Goal: Task Accomplishment & Management: Complete application form

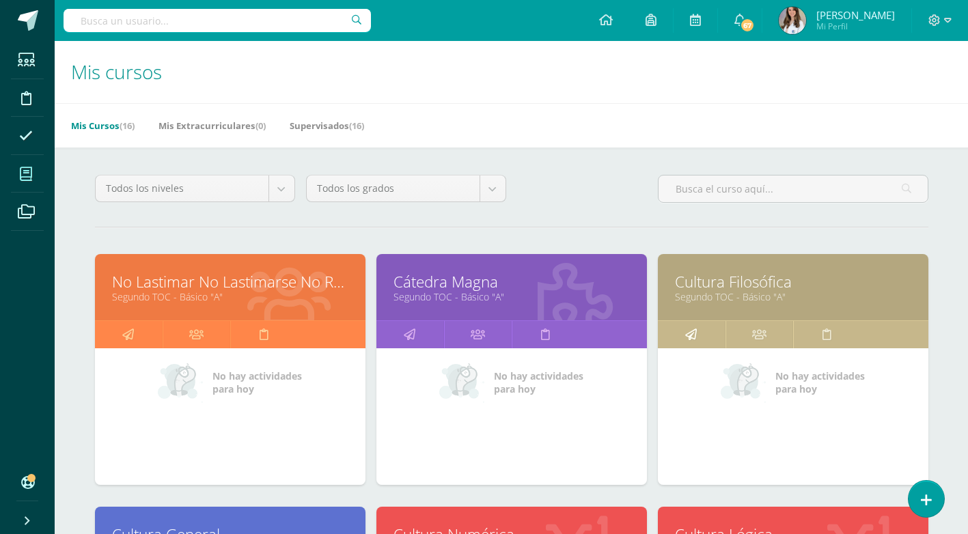
click at [690, 345] on icon at bounding box center [691, 334] width 12 height 27
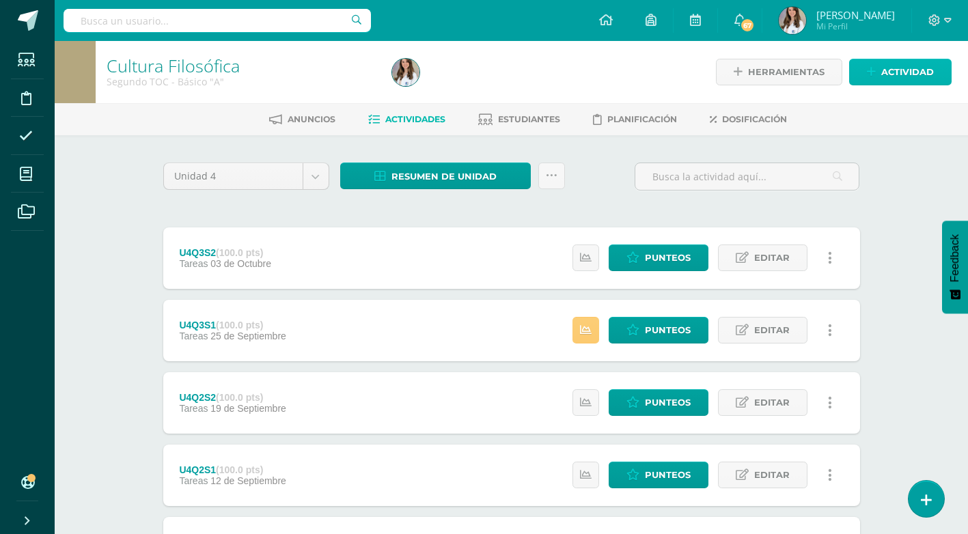
click at [902, 66] on span "Actividad" at bounding box center [908, 71] width 53 height 25
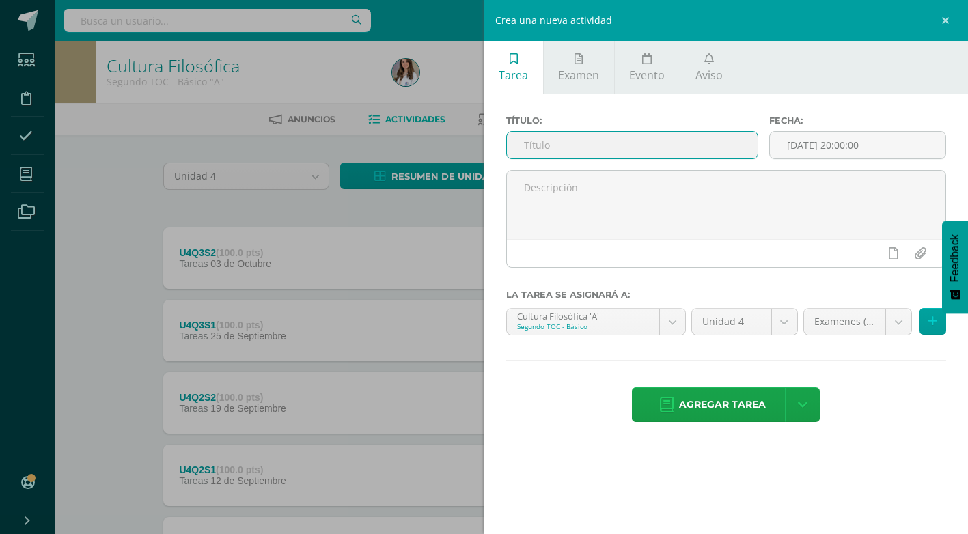
click at [711, 143] on input "text" at bounding box center [632, 145] width 251 height 27
type input "U4Q4S1"
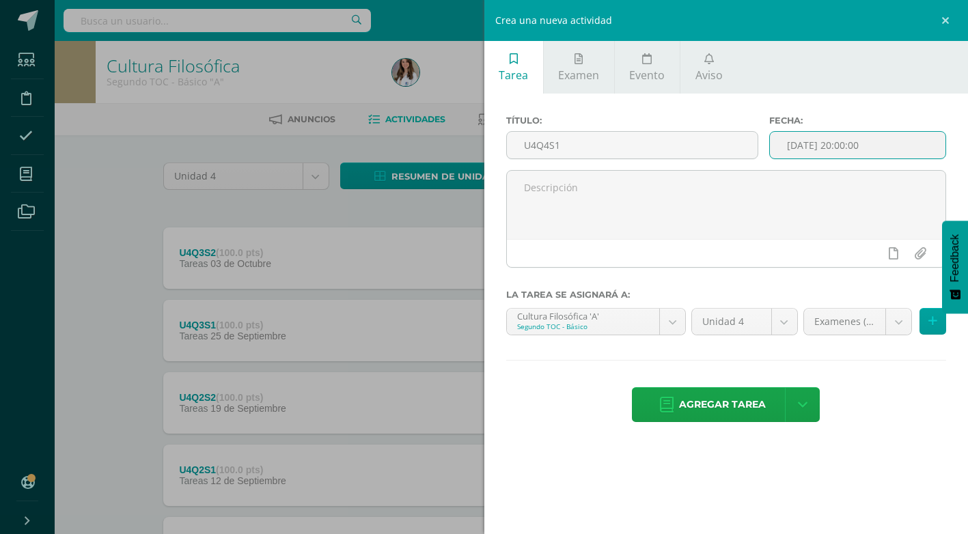
click at [875, 148] on input "[DATE] 20:00:00" at bounding box center [858, 145] width 176 height 27
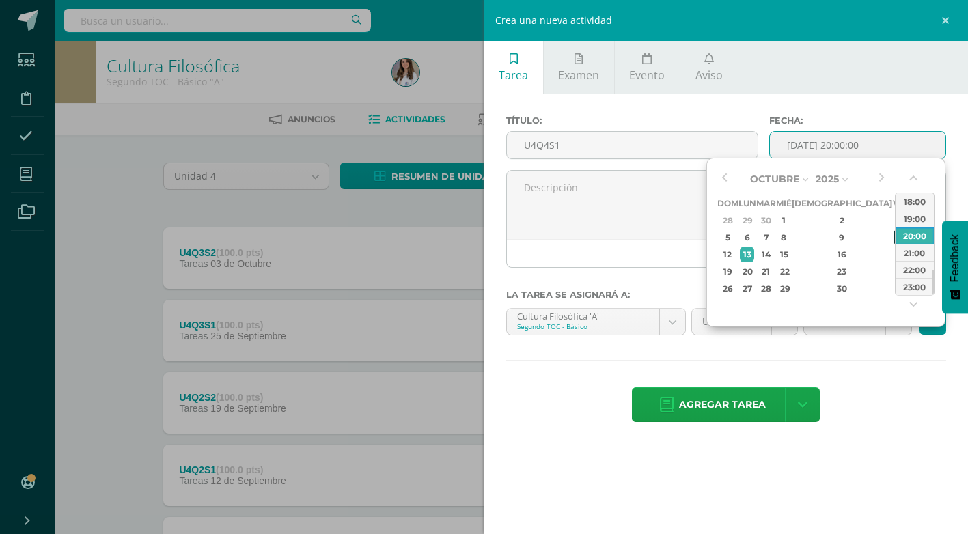
click at [894, 233] on div "10" at bounding box center [900, 238] width 12 height 16
type input "2025-10-10 20:00"
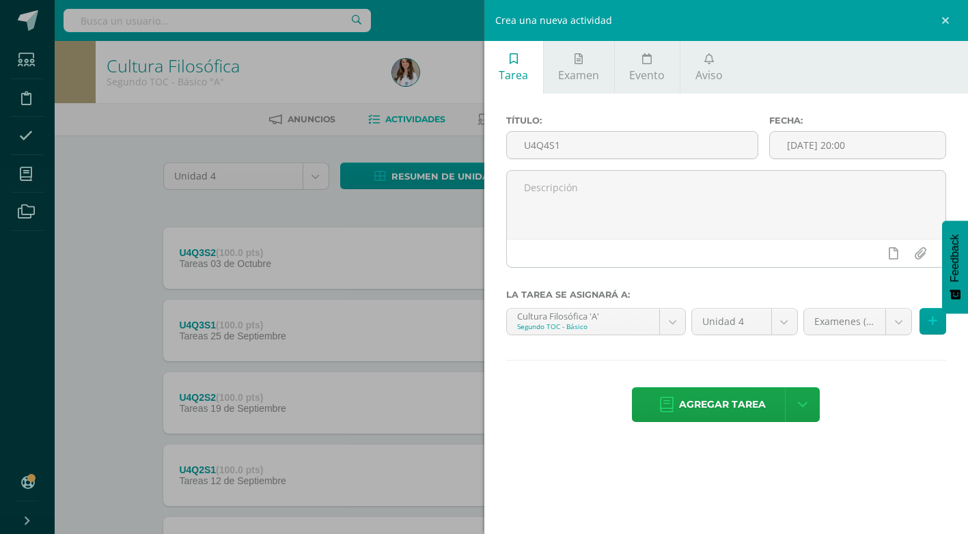
click at [894, 437] on div "Título: U4Q4S1 Fecha: 2025-10-10 20:00 La tarea se asignará a: Cultura Filosófi…" at bounding box center [727, 270] width 485 height 353
click at [902, 325] on body "Estudiantes Disciplina Asistencia Mis cursos Archivos Soporte Ayuda Reportar un…" at bounding box center [484, 371] width 968 height 742
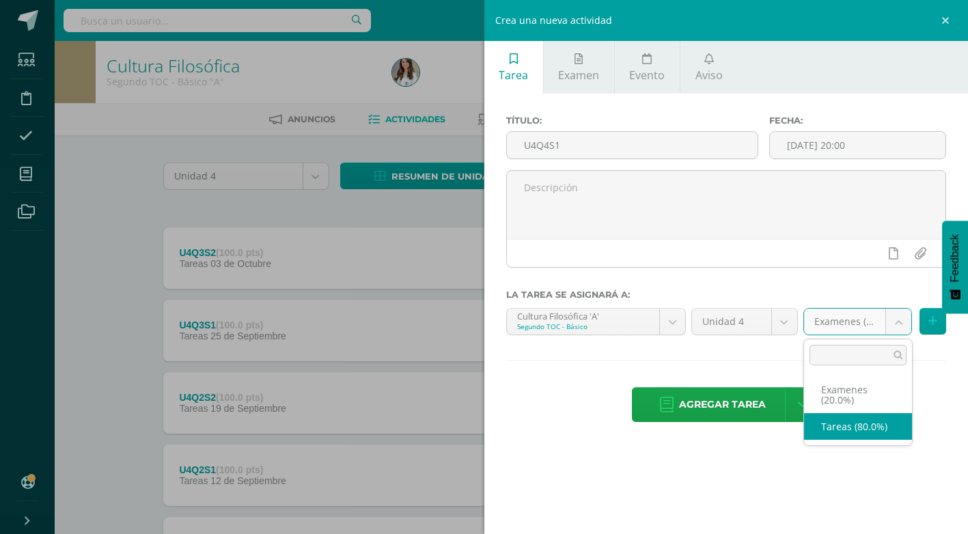
select select "143282"
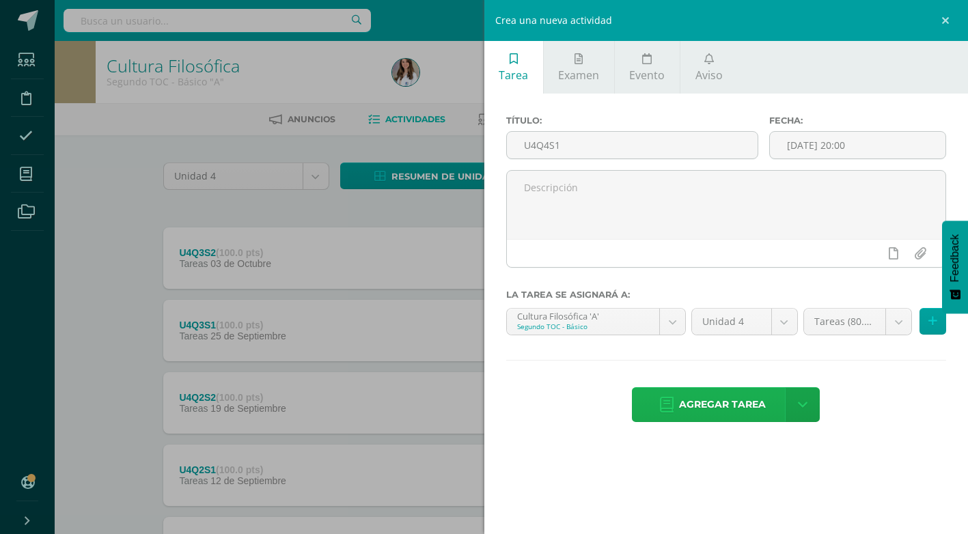
click at [724, 408] on span "Agregar tarea" at bounding box center [722, 404] width 87 height 33
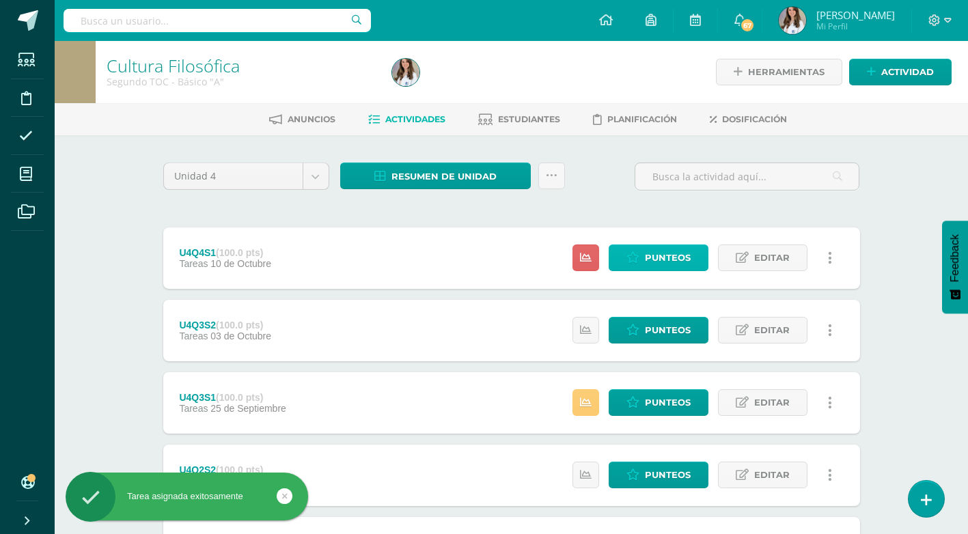
click at [679, 256] on span "Punteos" at bounding box center [668, 257] width 46 height 25
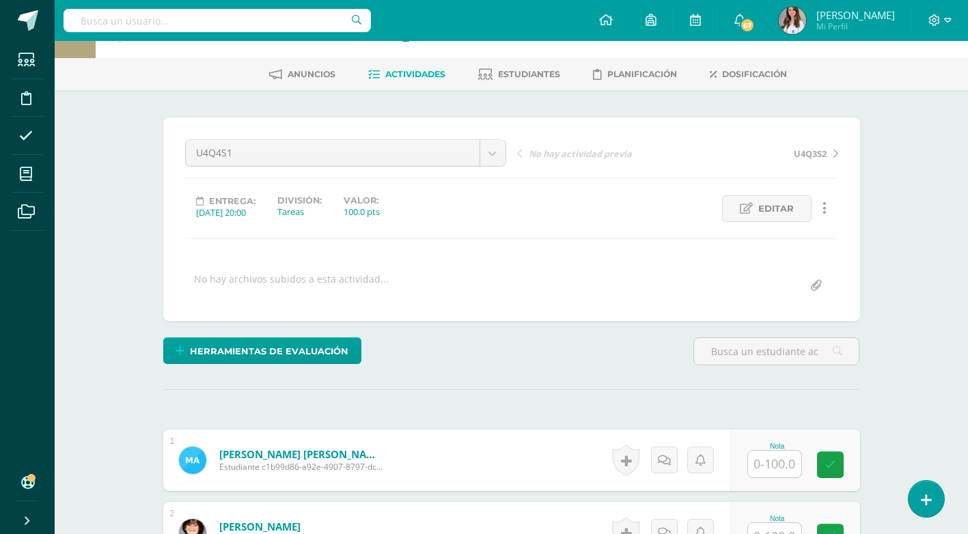
scroll to position [69, 0]
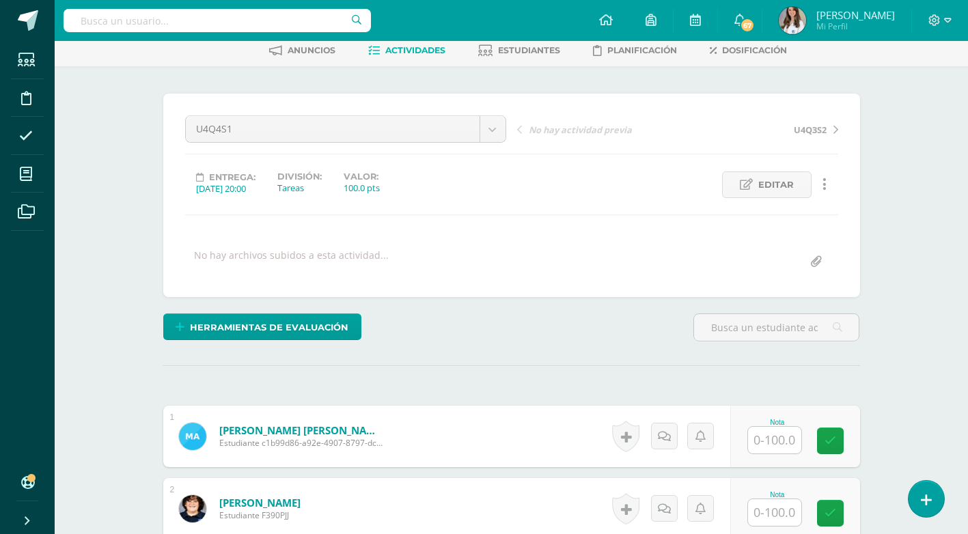
click at [786, 444] on input "text" at bounding box center [774, 440] width 53 height 27
type input "--"
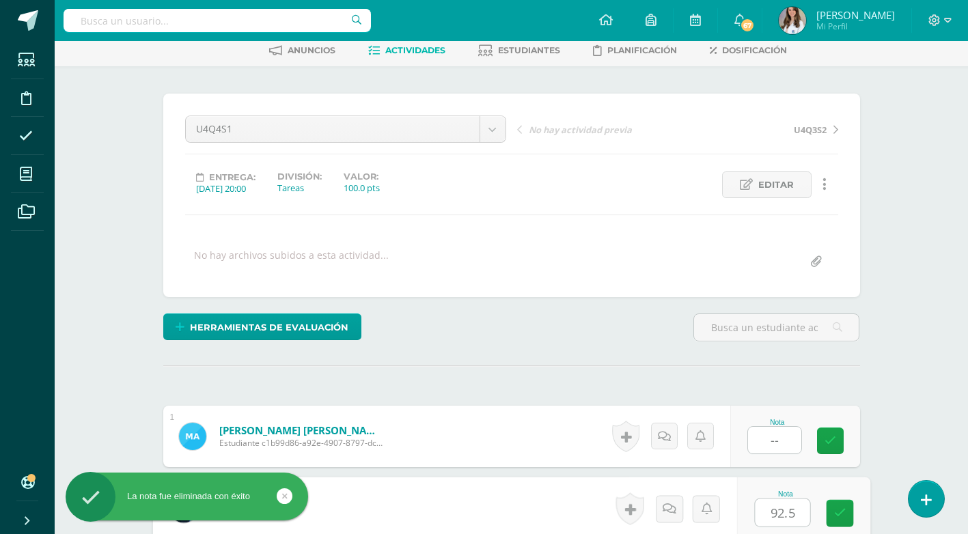
type input "92.5"
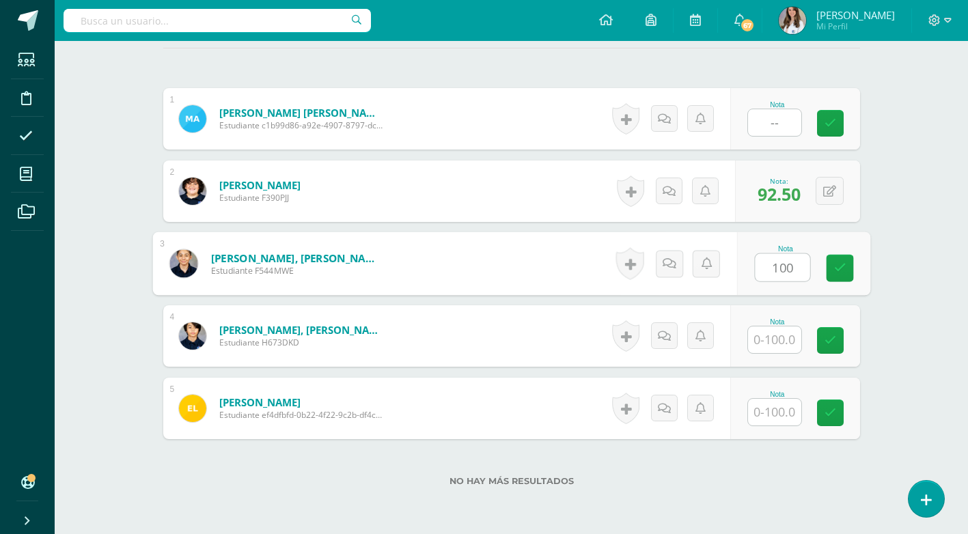
type input "100"
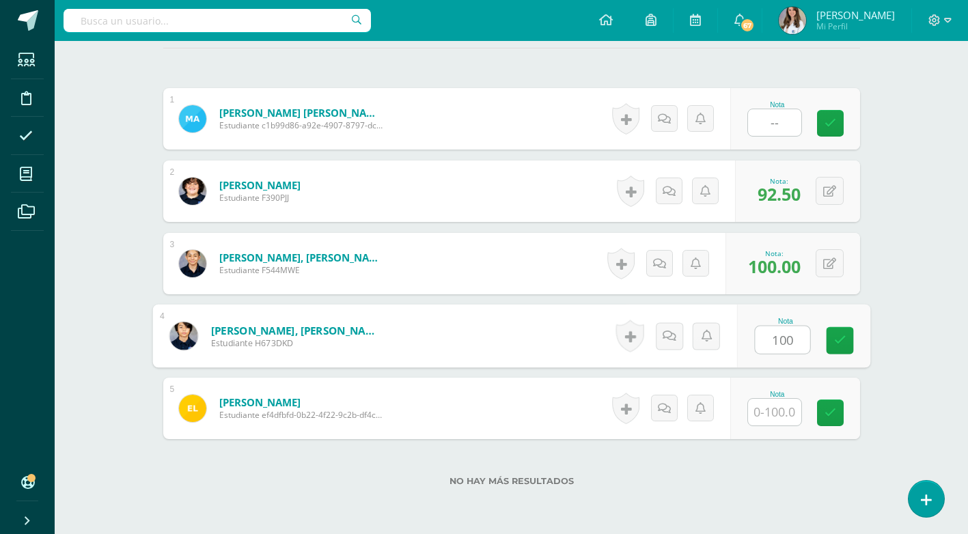
type input "100"
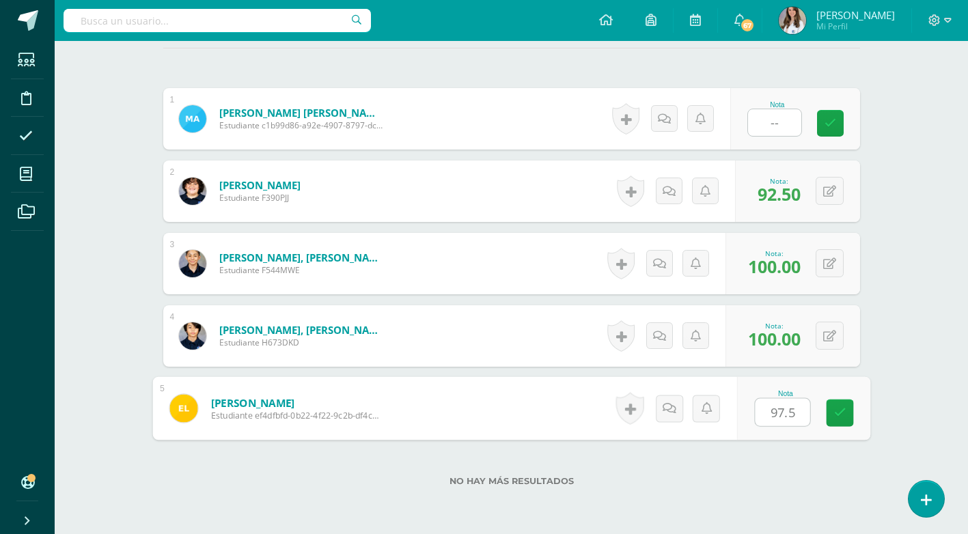
type input "97.5"
click at [786, 444] on div "No hay más resultados" at bounding box center [511, 471] width 697 height 64
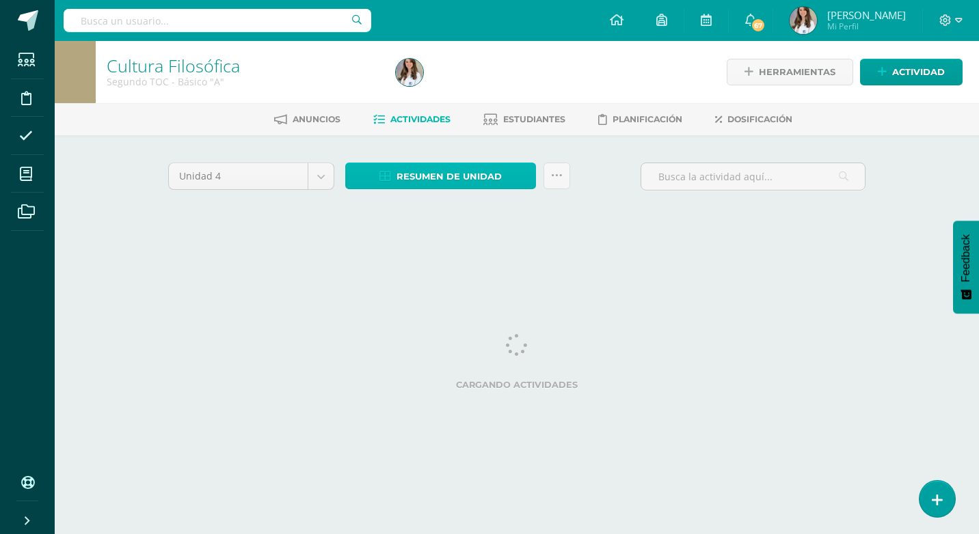
click at [449, 179] on span "Resumen de unidad" at bounding box center [448, 176] width 105 height 25
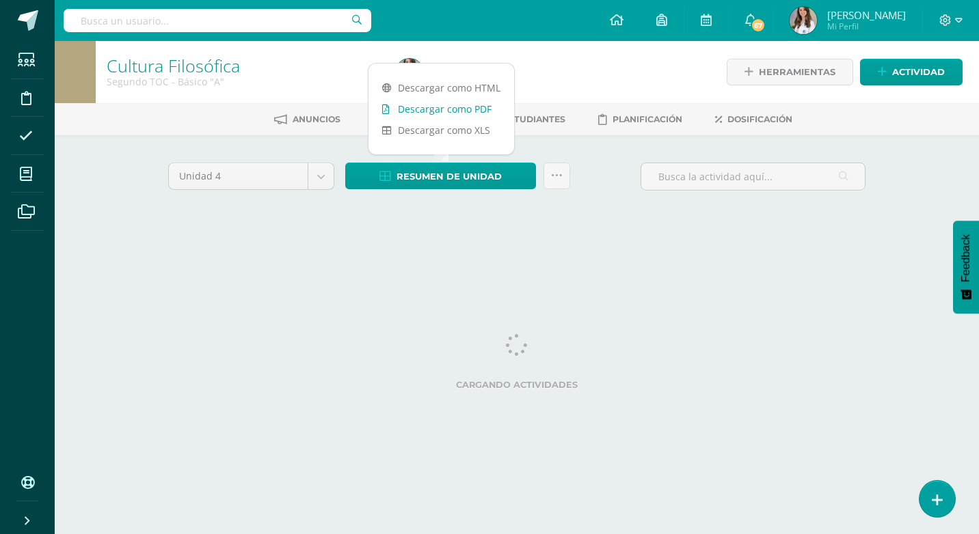
click at [474, 106] on link "Descargar como PDF" at bounding box center [441, 108] width 146 height 21
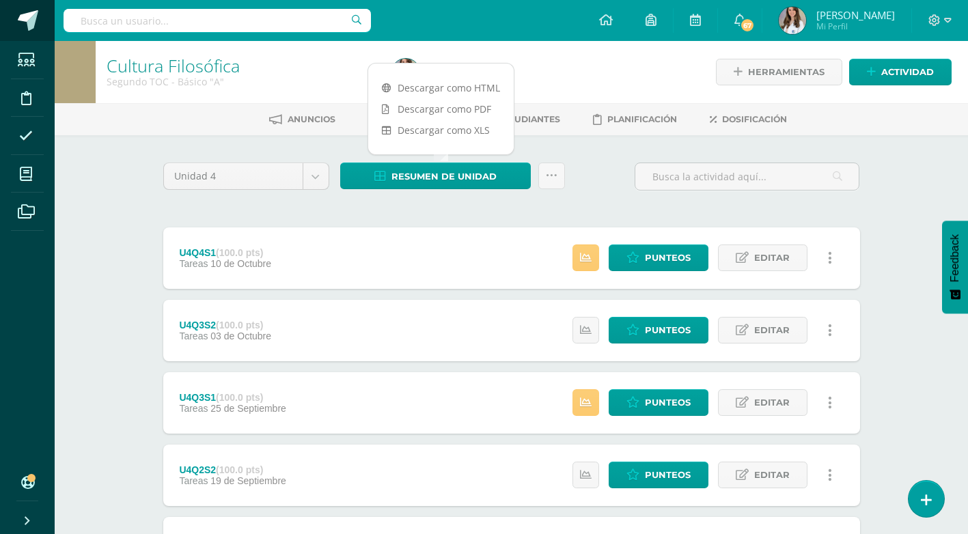
click at [26, 16] on span at bounding box center [28, 20] width 21 height 21
